Goal: Task Accomplishment & Management: Manage account settings

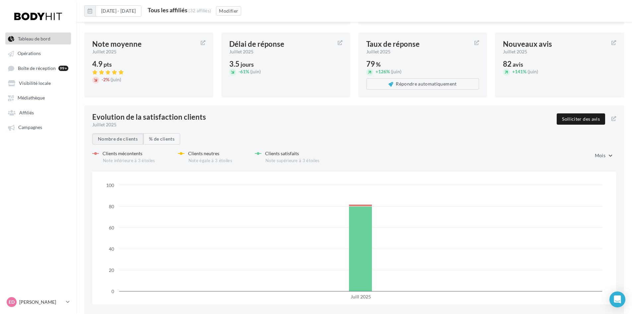
scroll to position [864, 0]
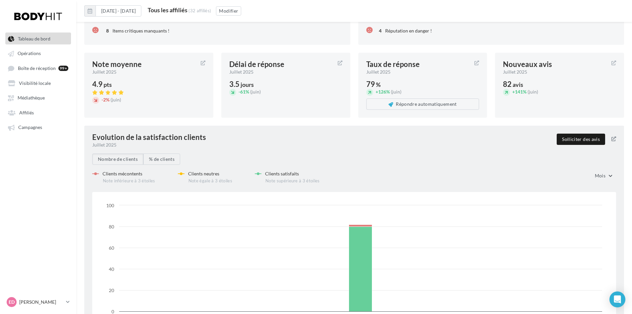
click at [108, 143] on span "juillet 2025" at bounding box center [104, 145] width 24 height 7
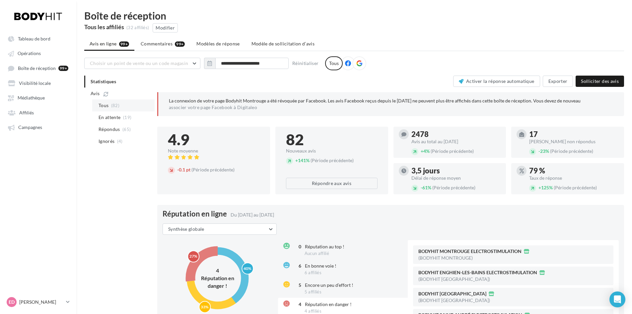
click at [111, 107] on span "(82)" at bounding box center [115, 105] width 8 height 5
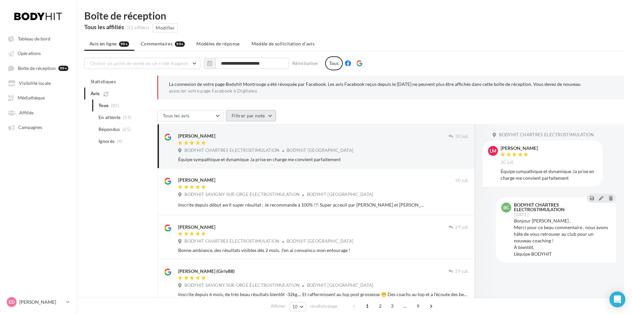
click at [240, 114] on button "Filtrer par note" at bounding box center [251, 115] width 50 height 11
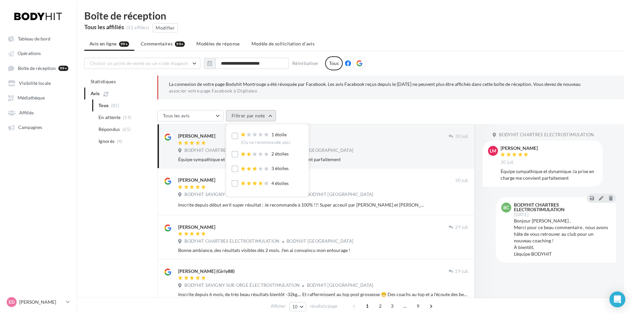
click at [240, 114] on button "Filtrer par note" at bounding box center [251, 115] width 50 height 11
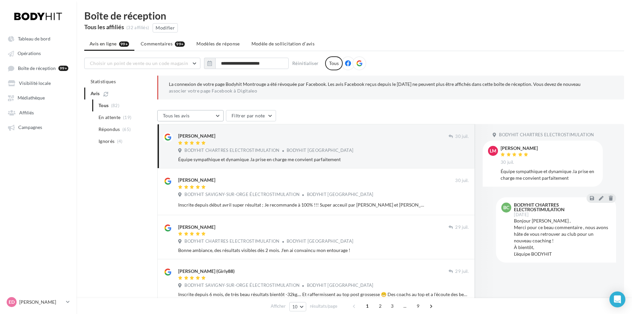
click at [212, 116] on button "Tous les avis" at bounding box center [190, 115] width 66 height 11
click at [332, 112] on div "Tous les avis Tous les avis Avis avec commentaire Avis sans commentaire Filtrer…" at bounding box center [390, 116] width 467 height 13
click at [213, 65] on button "button" at bounding box center [209, 63] width 11 height 11
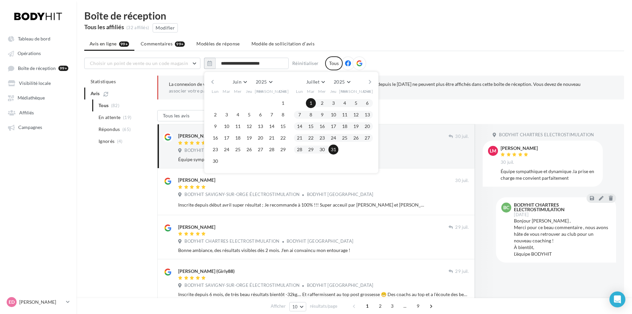
click at [369, 83] on button "button" at bounding box center [370, 81] width 6 height 9
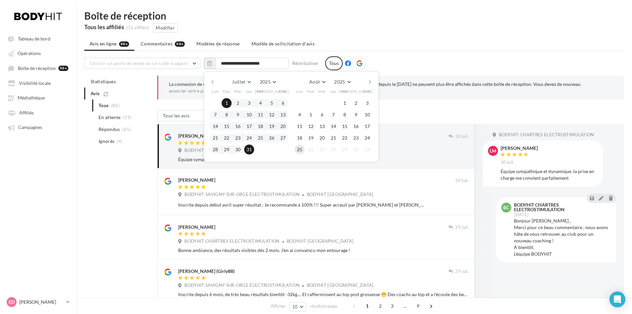
click at [301, 148] on button "25" at bounding box center [300, 150] width 10 height 10
click at [298, 150] on button "25" at bounding box center [300, 150] width 10 height 10
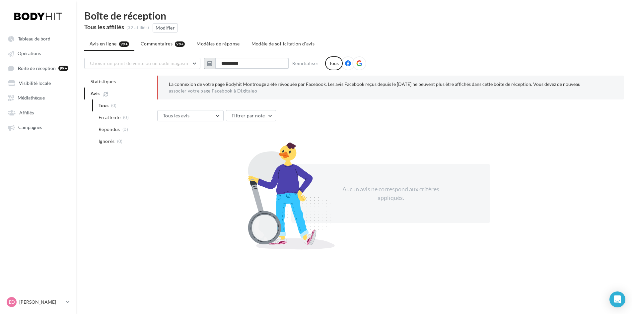
click at [219, 62] on input "**********" at bounding box center [251, 63] width 73 height 11
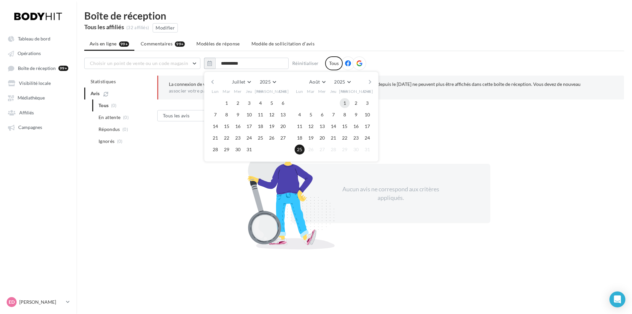
click at [347, 102] on button "1" at bounding box center [345, 103] width 10 height 10
click at [298, 149] on button "25" at bounding box center [300, 150] width 10 height 10
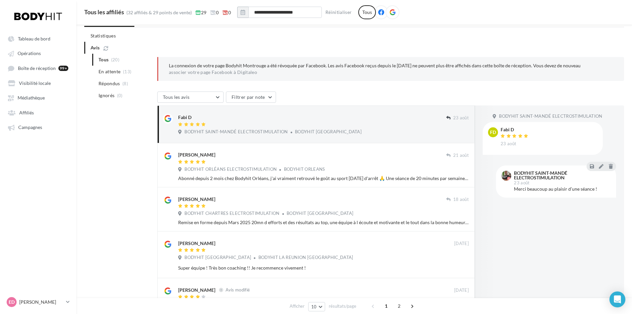
scroll to position [15, 0]
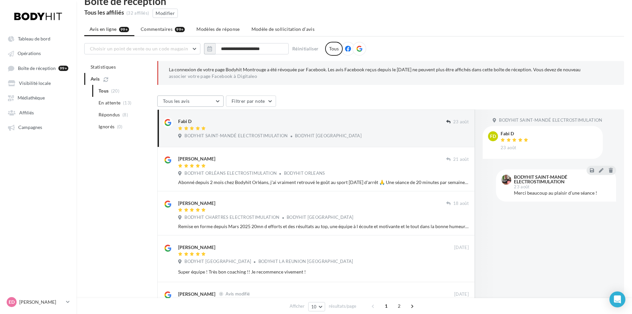
click at [211, 101] on button "Tous les avis" at bounding box center [190, 101] width 66 height 11
click at [208, 51] on icon "button" at bounding box center [209, 48] width 5 height 5
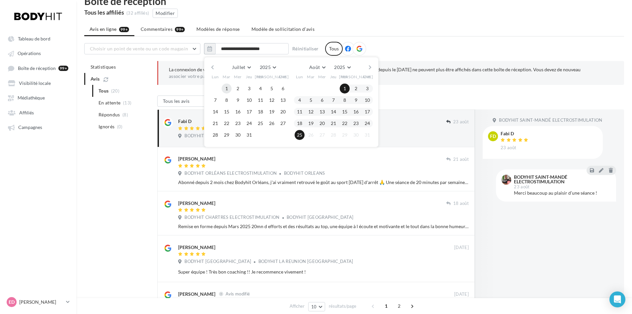
click at [227, 90] on button "1" at bounding box center [227, 89] width 10 height 10
click at [248, 135] on button "31" at bounding box center [249, 135] width 10 height 10
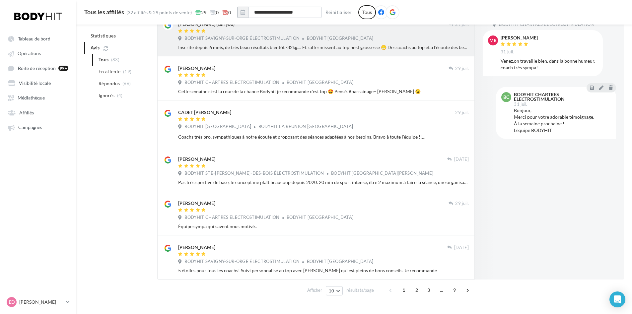
scroll to position [312, 0]
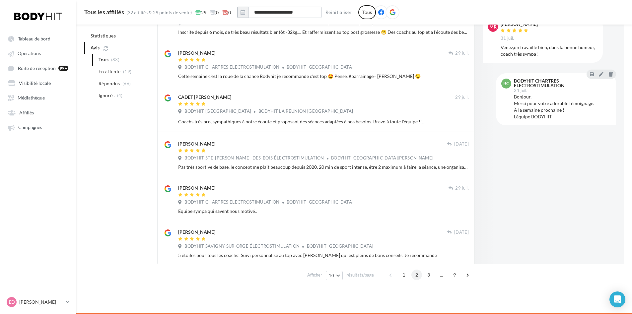
click at [413, 276] on span "2" at bounding box center [417, 275] width 11 height 11
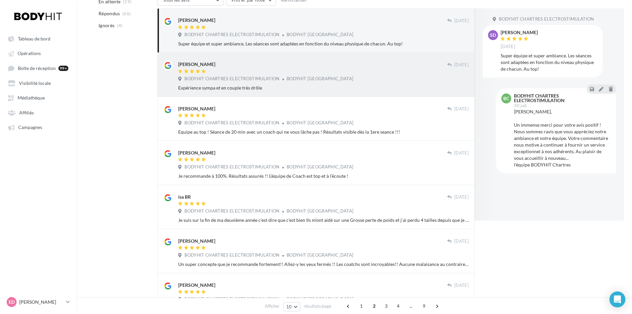
scroll to position [303, 0]
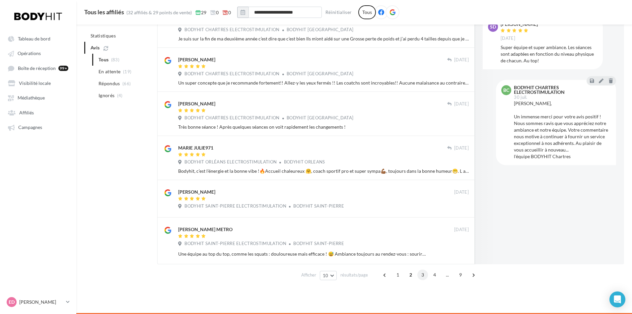
click at [426, 274] on span "3" at bounding box center [423, 275] width 11 height 11
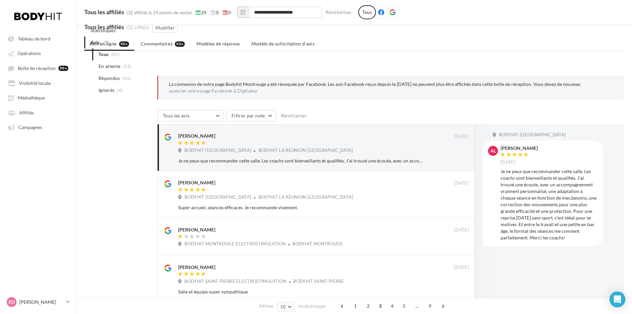
scroll to position [297, 0]
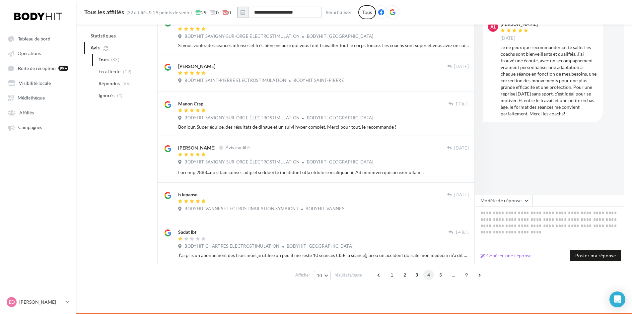
click at [426, 274] on span "4" at bounding box center [429, 275] width 11 height 11
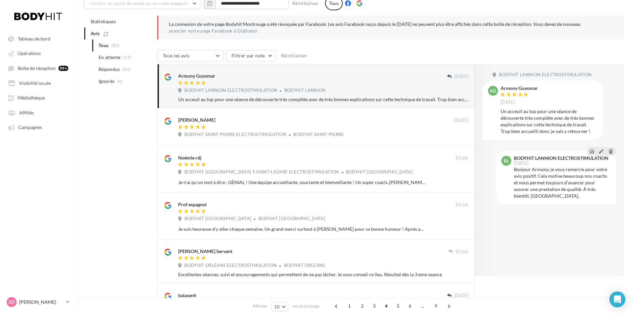
scroll to position [0, 0]
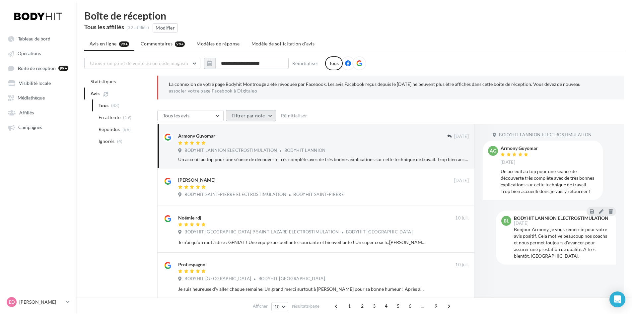
click at [270, 114] on button "Filtrer par note" at bounding box center [251, 115] width 50 height 11
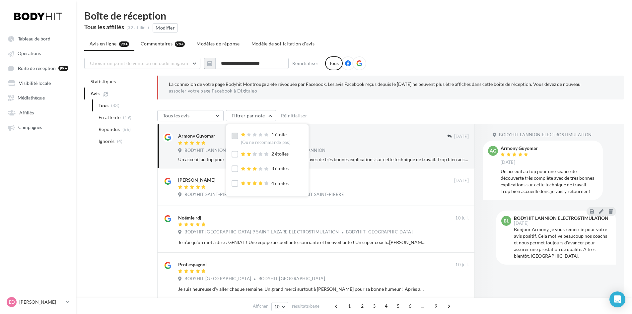
click at [237, 137] on label at bounding box center [235, 136] width 7 height 7
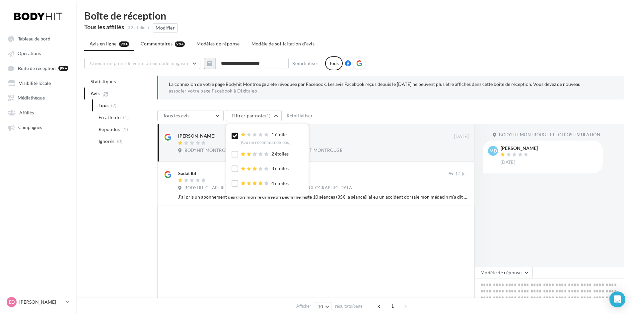
click at [370, 110] on div "Tous les avis Tous les avis Avis avec commentaire Avis sans commentaire Filtrer…" at bounding box center [390, 116] width 467 height 13
click at [214, 62] on button "button" at bounding box center [209, 63] width 11 height 11
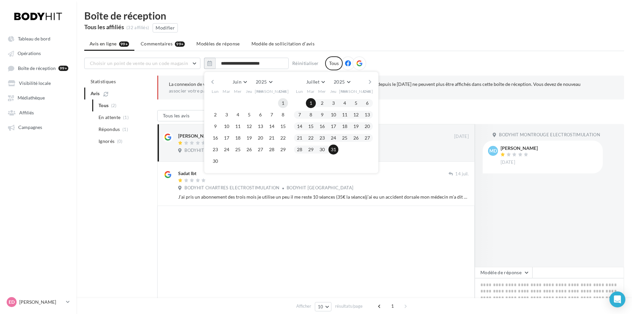
click at [282, 105] on button "1" at bounding box center [283, 103] width 10 height 10
click at [217, 163] on button "30" at bounding box center [215, 161] width 10 height 10
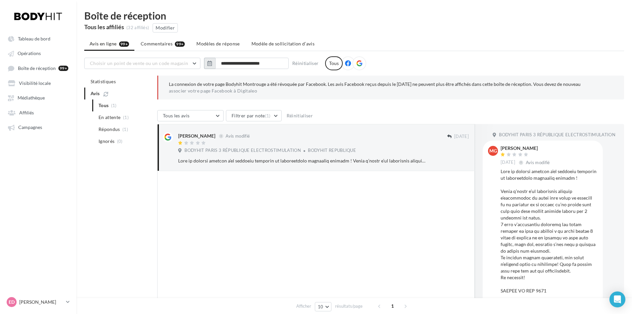
click at [210, 61] on icon "button" at bounding box center [209, 63] width 5 height 5
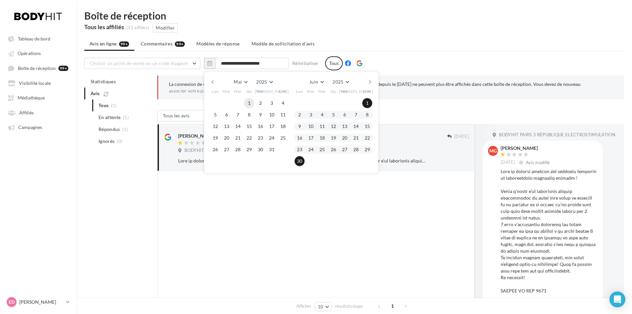
click at [252, 103] on button "1" at bounding box center [249, 103] width 10 height 10
click at [269, 149] on button "31" at bounding box center [272, 150] width 10 height 10
type input "**********"
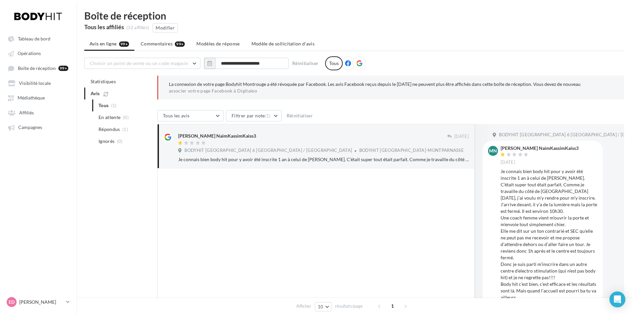
drag, startPoint x: 244, startPoint y: 136, endPoint x: 223, endPoint y: 136, distance: 20.6
click at [223, 136] on div "[PERSON_NAME] NaimKassimKaiss3" at bounding box center [312, 135] width 269 height 7
click at [350, 238] on div at bounding box center [316, 253] width 318 height 168
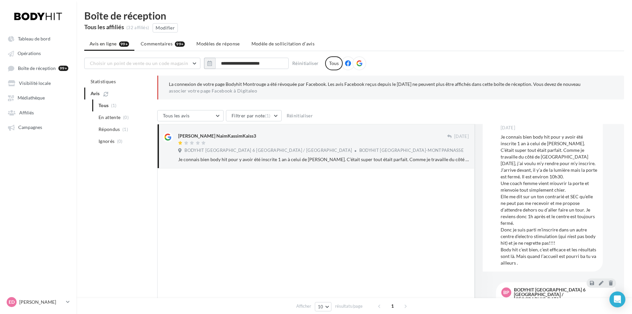
scroll to position [50, 0]
